Goal: Task Accomplishment & Management: Manage account settings

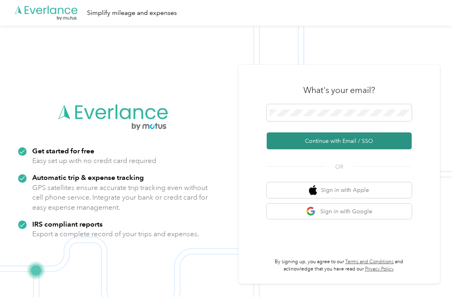
click at [314, 139] on button "Continue with Email / SSO" at bounding box center [338, 140] width 145 height 17
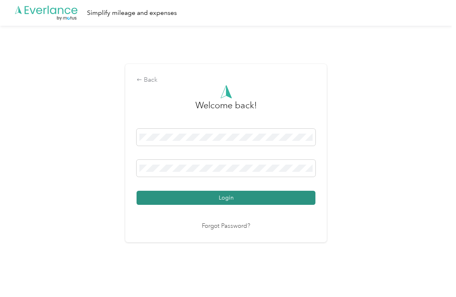
click at [230, 201] on button "Login" at bounding box center [225, 198] width 179 height 14
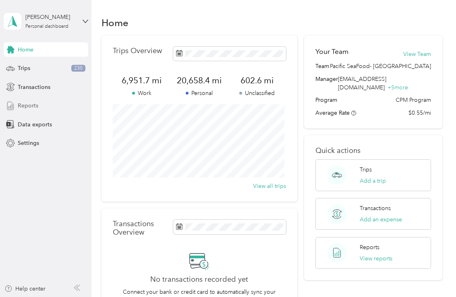
click at [35, 105] on span "Reports" at bounding box center [28, 105] width 21 height 8
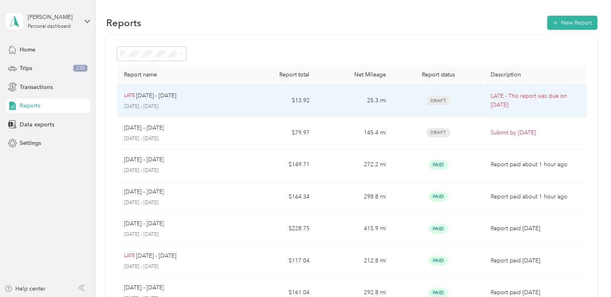
click at [157, 99] on p "[DATE] - [DATE]" at bounding box center [156, 95] width 40 height 9
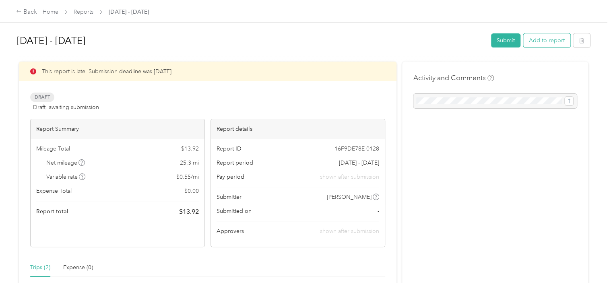
click at [455, 39] on button "Add to report" at bounding box center [546, 40] width 47 height 14
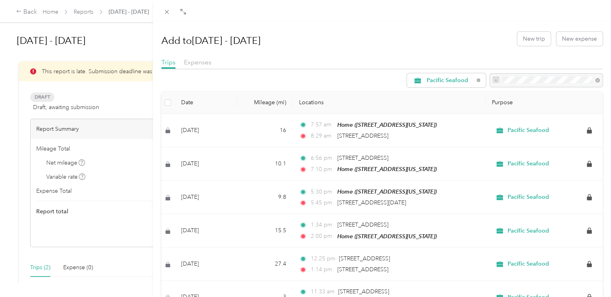
click at [55, 213] on div "Add to [DATE] - [DATE] New trip New expense Trips Expenses Pacific Seafood Date…" at bounding box center [305, 148] width 611 height 297
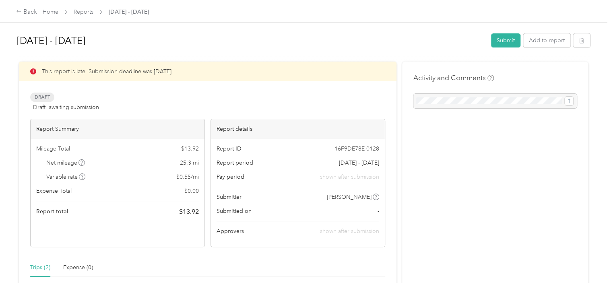
click at [187, 163] on span "25.3 mi" at bounding box center [189, 163] width 19 height 8
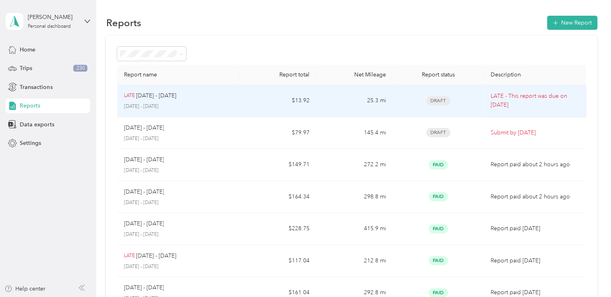
click at [314, 95] on td "$13.92" at bounding box center [278, 101] width 76 height 32
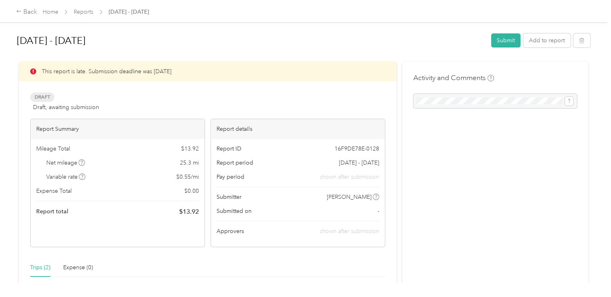
scroll to position [68, 0]
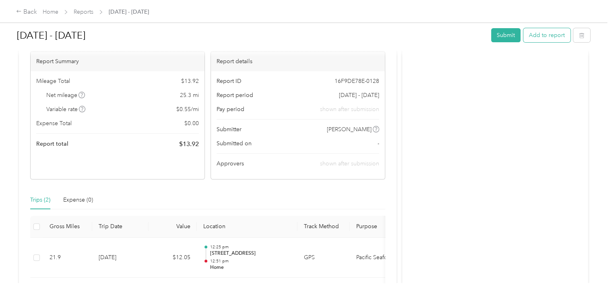
click at [455, 39] on button "Add to report" at bounding box center [546, 35] width 47 height 14
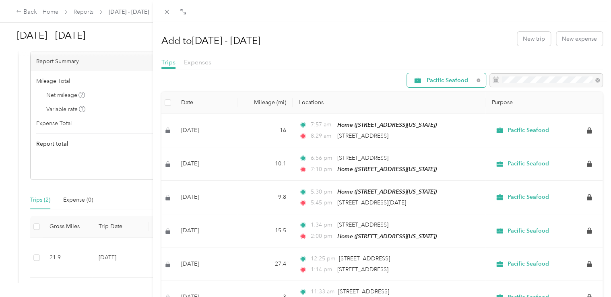
click at [445, 83] on span "Pacific Seafood" at bounding box center [450, 81] width 47 height 6
click at [442, 122] on span "Pacific Seafood" at bounding box center [442, 119] width 45 height 8
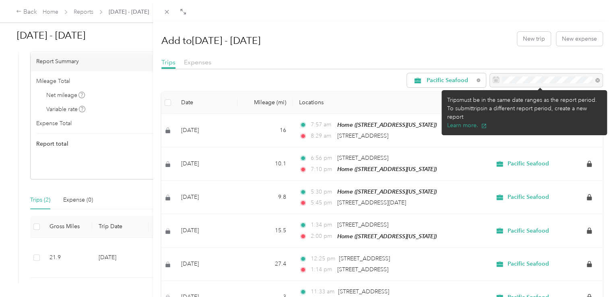
click at [455, 81] on div at bounding box center [546, 81] width 113 height 14
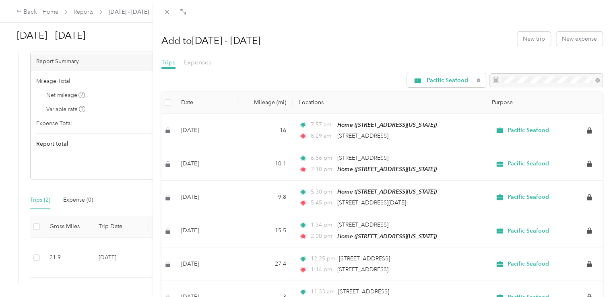
drag, startPoint x: 36, startPoint y: 258, endPoint x: 51, endPoint y: 276, distance: 22.8
click at [51, 276] on div "Add to [DATE] - [DATE] New trip New expense Trips Expenses Pacific Seafood Date…" at bounding box center [305, 148] width 611 height 297
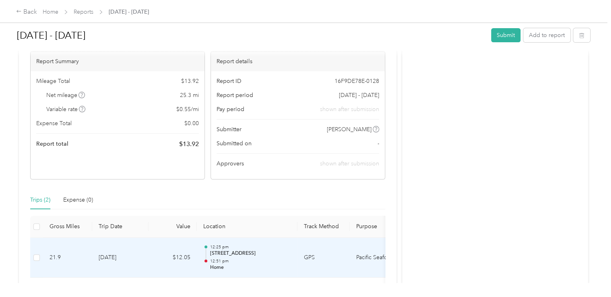
click at [56, 258] on td "21.9" at bounding box center [67, 258] width 49 height 40
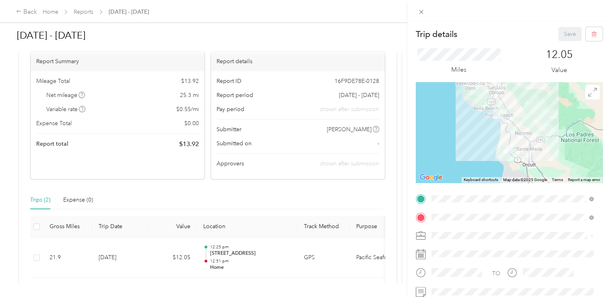
drag, startPoint x: 396, startPoint y: 74, endPoint x: 434, endPoint y: 93, distance: 41.6
click at [394, 110] on div "Trip details Save This trip cannot be edited because it is either under review,…" at bounding box center [305, 148] width 611 height 297
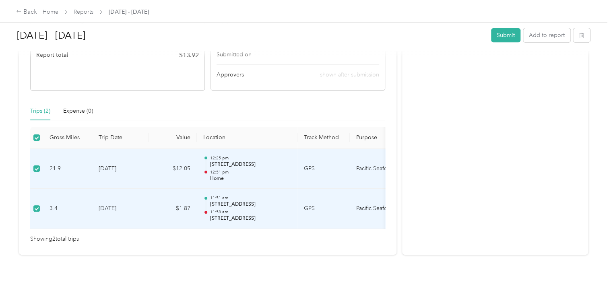
click at [138, 104] on div "Trips (2) Expense (0)" at bounding box center [207, 111] width 355 height 19
click at [445, 67] on div "Activity and Comments" at bounding box center [495, 80] width 186 height 350
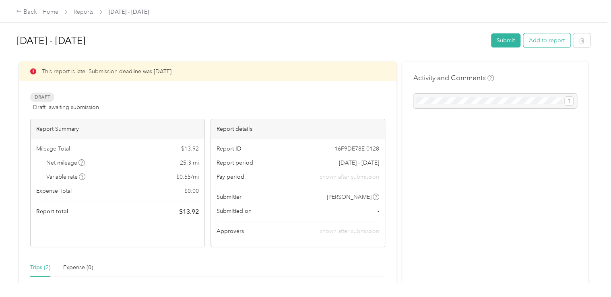
click at [455, 41] on button "Add to report" at bounding box center [546, 40] width 47 height 14
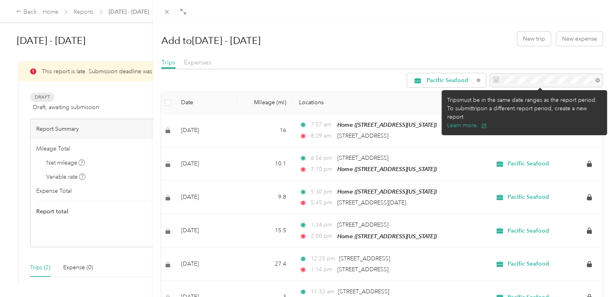
click at [455, 80] on div at bounding box center [546, 81] width 113 height 14
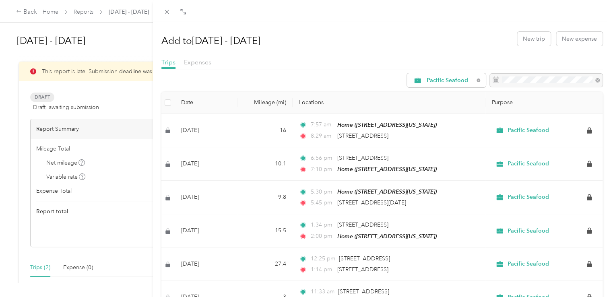
click at [60, 165] on div "Add to [DATE] - [DATE] New trip New expense Trips Expenses Pacific Seafood Date…" at bounding box center [305, 148] width 611 height 297
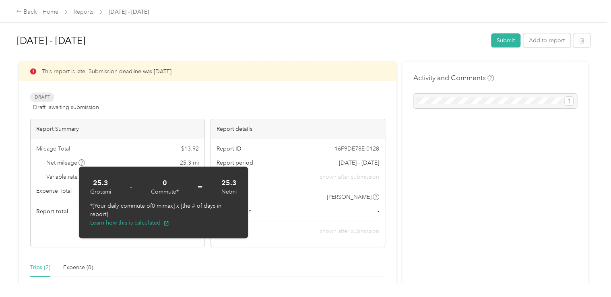
click at [60, 210] on span "Report total" at bounding box center [52, 211] width 32 height 8
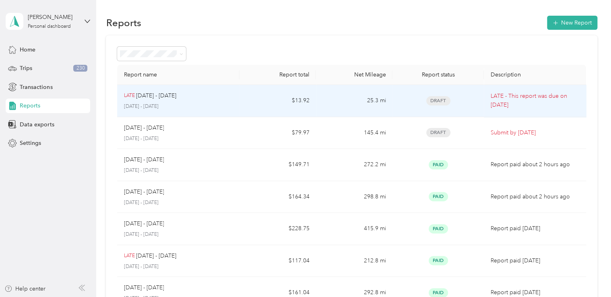
click at [308, 99] on td "$13.92" at bounding box center [278, 101] width 76 height 32
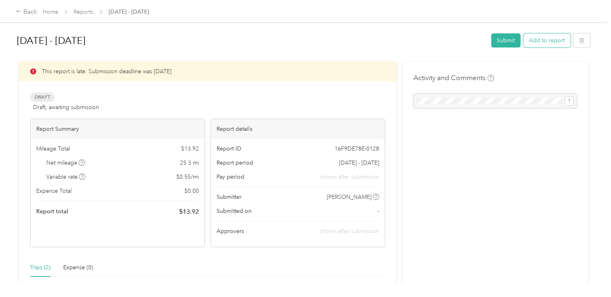
click at [455, 41] on button "Add to report" at bounding box center [546, 40] width 47 height 14
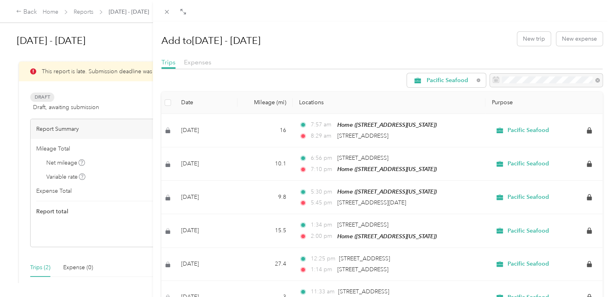
click at [137, 75] on div "Add to [DATE] - [DATE] New trip New expense Trips Expenses Pacific Seafood Date…" at bounding box center [305, 148] width 611 height 297
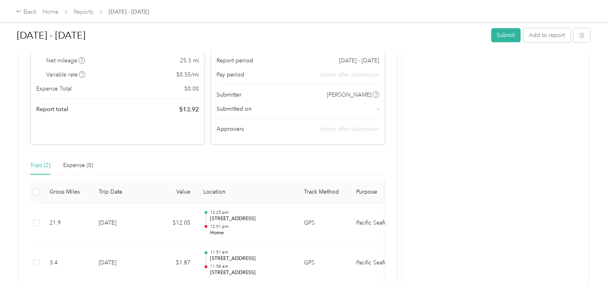
scroll to position [168, 0]
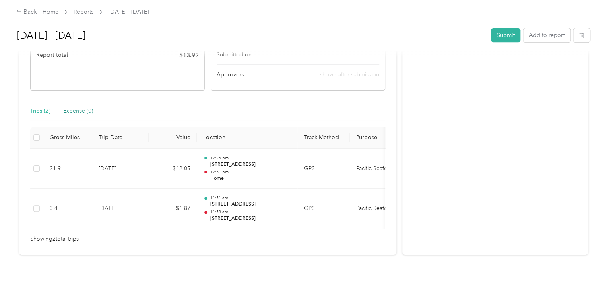
click at [72, 107] on div "Expense (0)" at bounding box center [78, 111] width 30 height 9
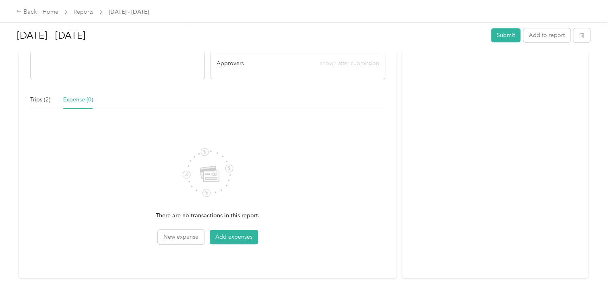
click at [28, 97] on div "This report is late. Submission deadline was [DATE] Draft Draft, awaiting submi…" at bounding box center [208, 86] width 378 height 385
click at [34, 98] on div "Trips (2)" at bounding box center [40, 99] width 20 height 9
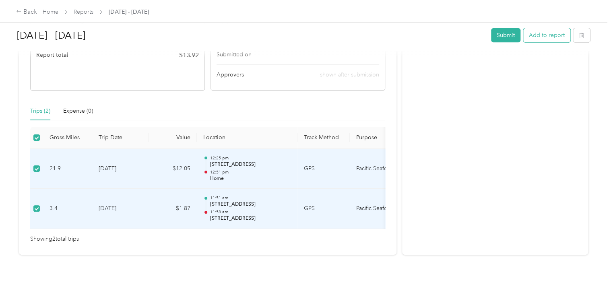
click at [455, 35] on button "Add to report" at bounding box center [546, 35] width 47 height 14
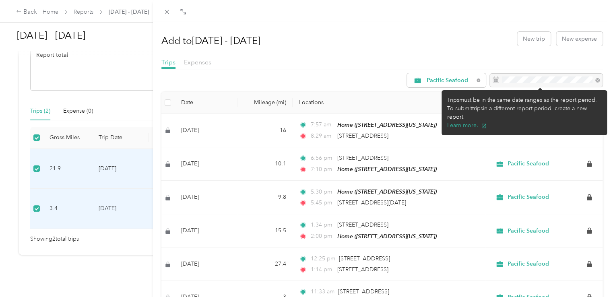
click at [455, 81] on div at bounding box center [546, 81] width 113 height 14
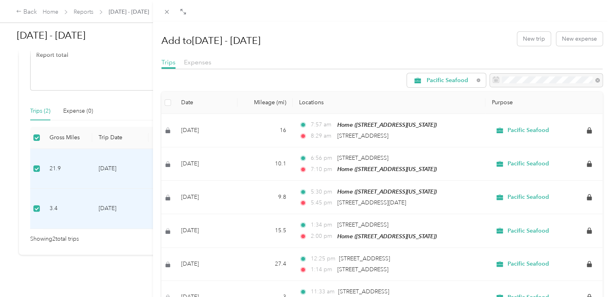
drag, startPoint x: 502, startPoint y: 81, endPoint x: 528, endPoint y: 78, distance: 26.7
click at [455, 78] on div at bounding box center [546, 81] width 113 height 14
click at [455, 83] on div "Pacific Seafood" at bounding box center [446, 80] width 79 height 14
click at [450, 93] on span "All Purposes" at bounding box center [447, 91] width 54 height 8
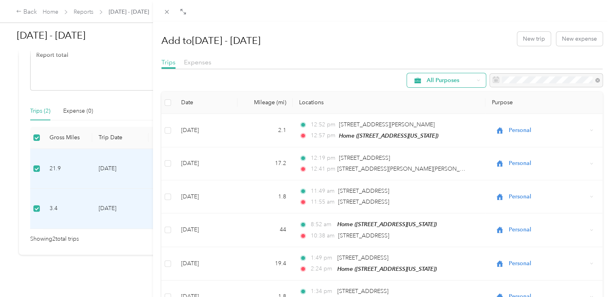
click at [445, 85] on div "All Purposes" at bounding box center [446, 80] width 79 height 14
click at [437, 124] on li "Pacific Seafood" at bounding box center [440, 123] width 79 height 14
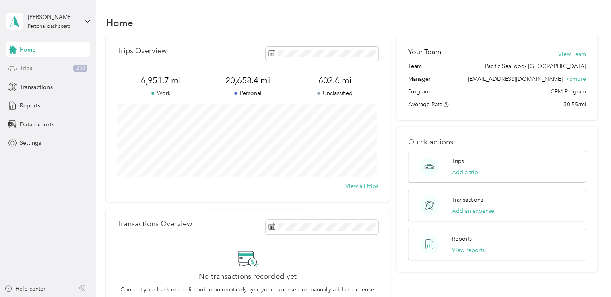
click at [29, 68] on span "Trips" at bounding box center [26, 68] width 12 height 8
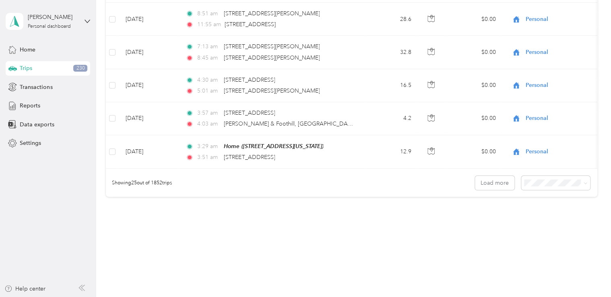
scroll to position [810, 0]
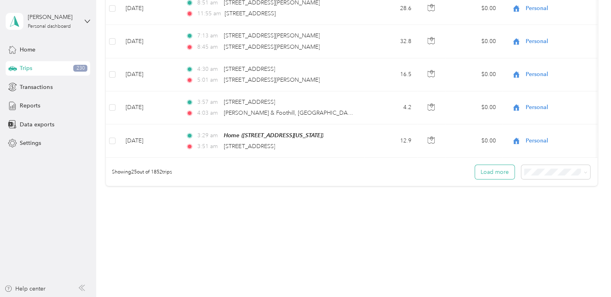
click at [455, 171] on button "Load more" at bounding box center [494, 172] width 39 height 14
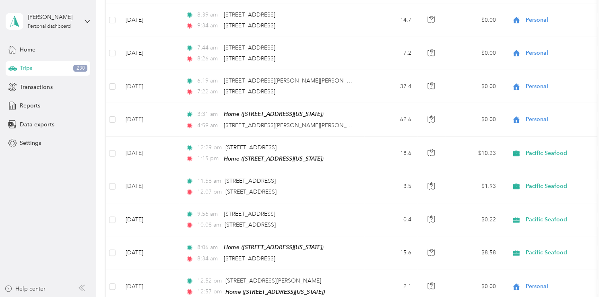
scroll to position [1635, 0]
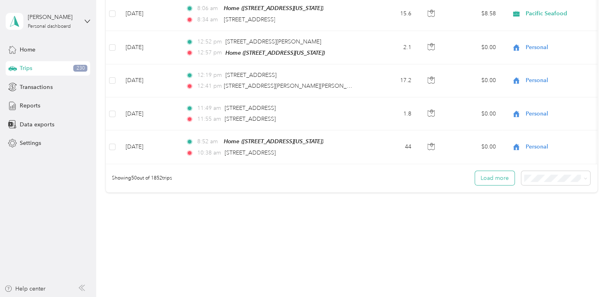
click at [455, 174] on button "Load more" at bounding box center [494, 178] width 39 height 14
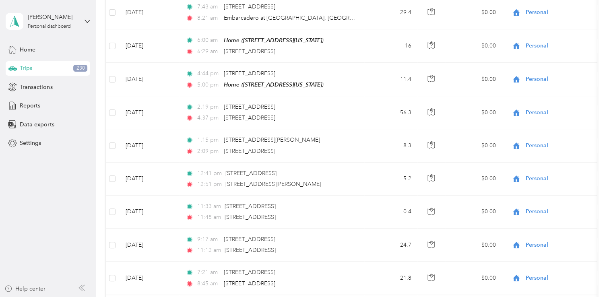
scroll to position [2461, 0]
